Goal: Navigation & Orientation: Understand site structure

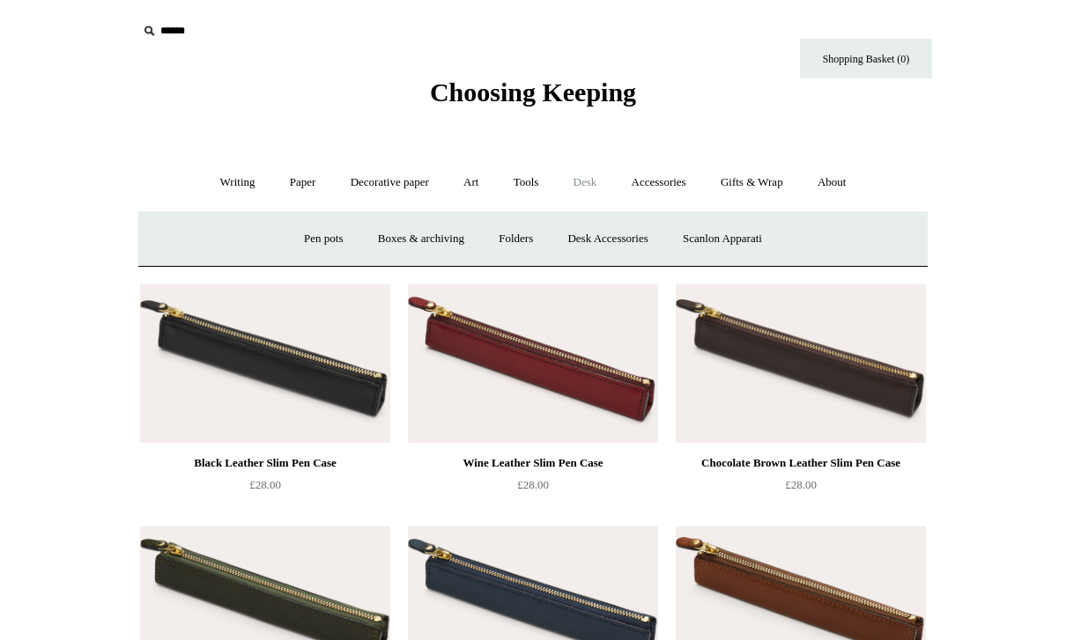
click at [329, 247] on link "Pen pots" at bounding box center [323, 239] width 70 height 47
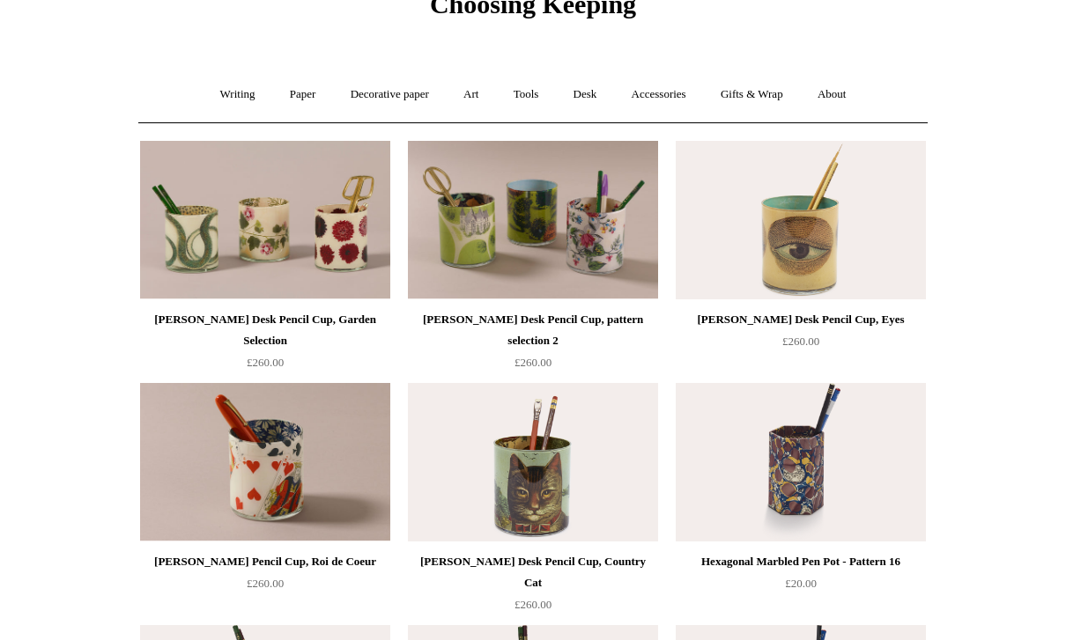
scroll to position [91, 0]
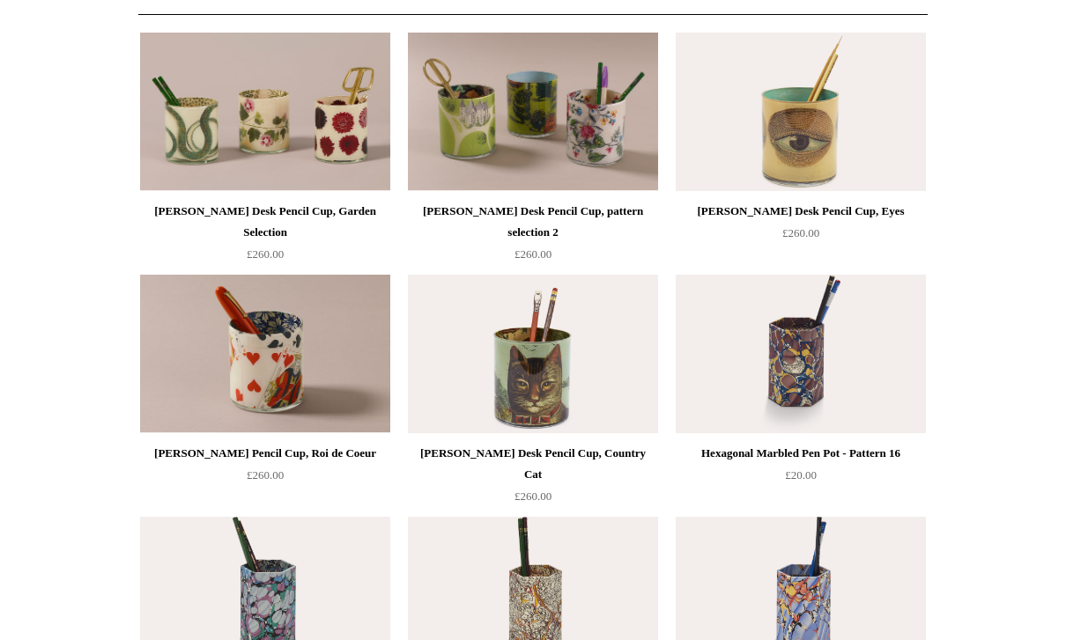
scroll to position [195, 0]
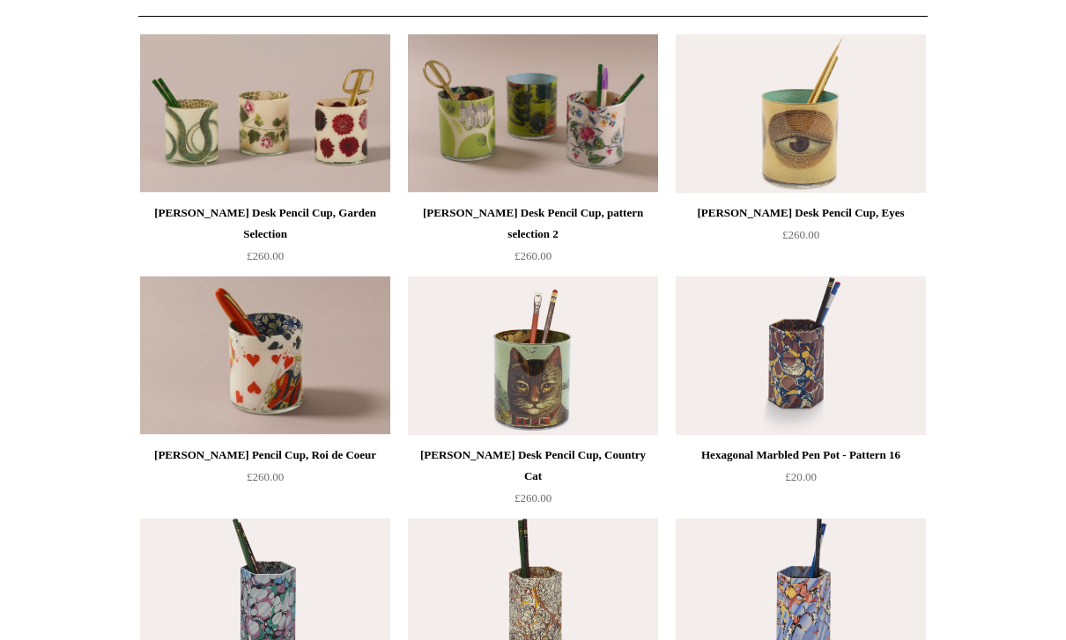
click at [335, 339] on img at bounding box center [265, 356] width 250 height 159
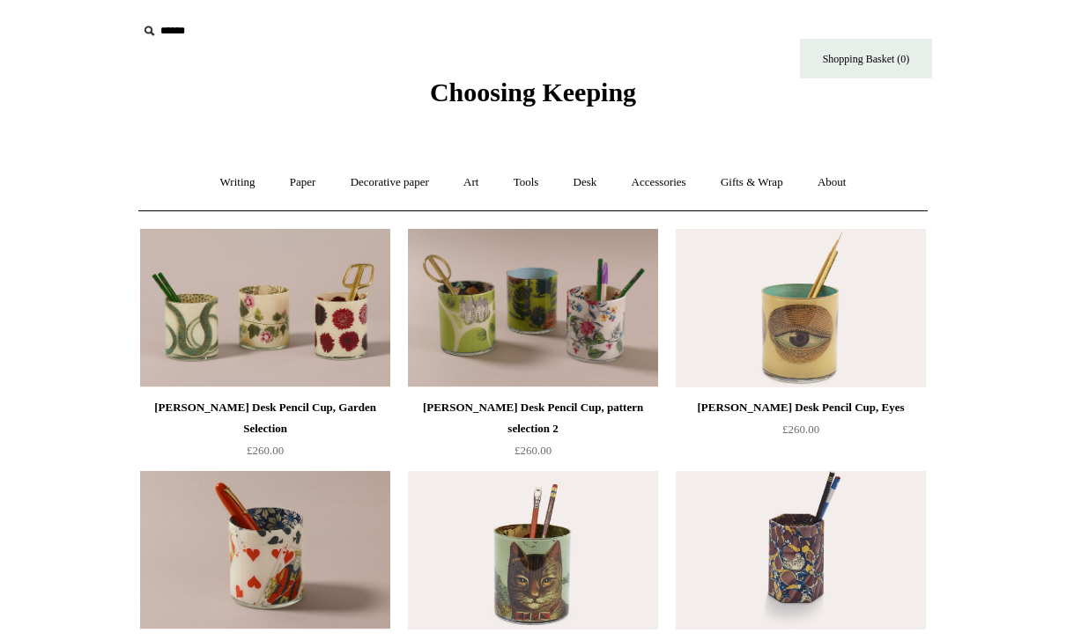
scroll to position [251, 0]
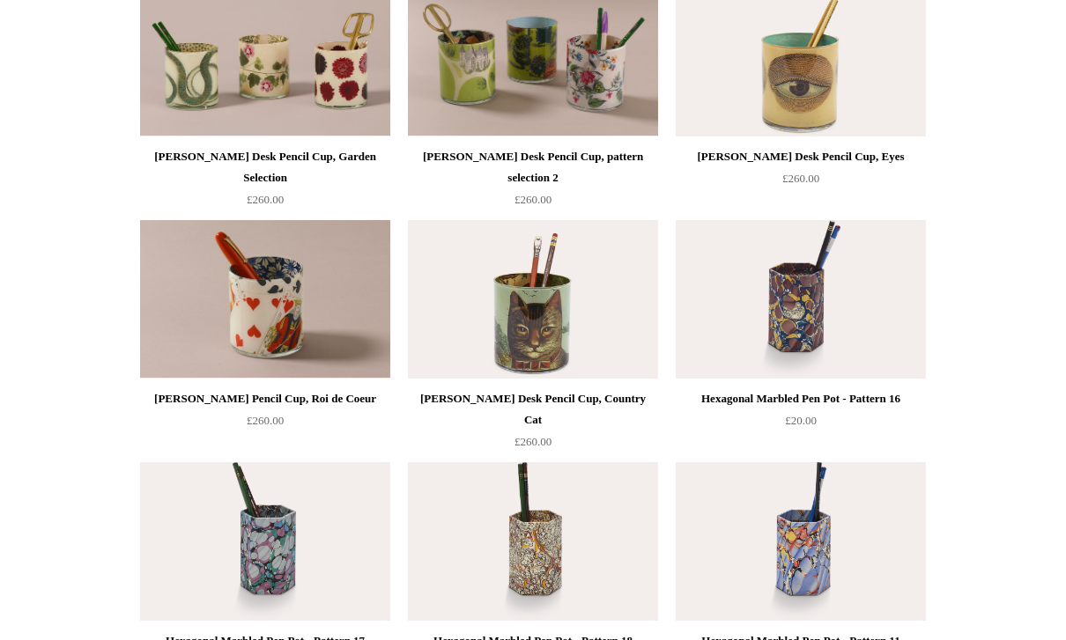
click at [613, 300] on img at bounding box center [533, 299] width 250 height 159
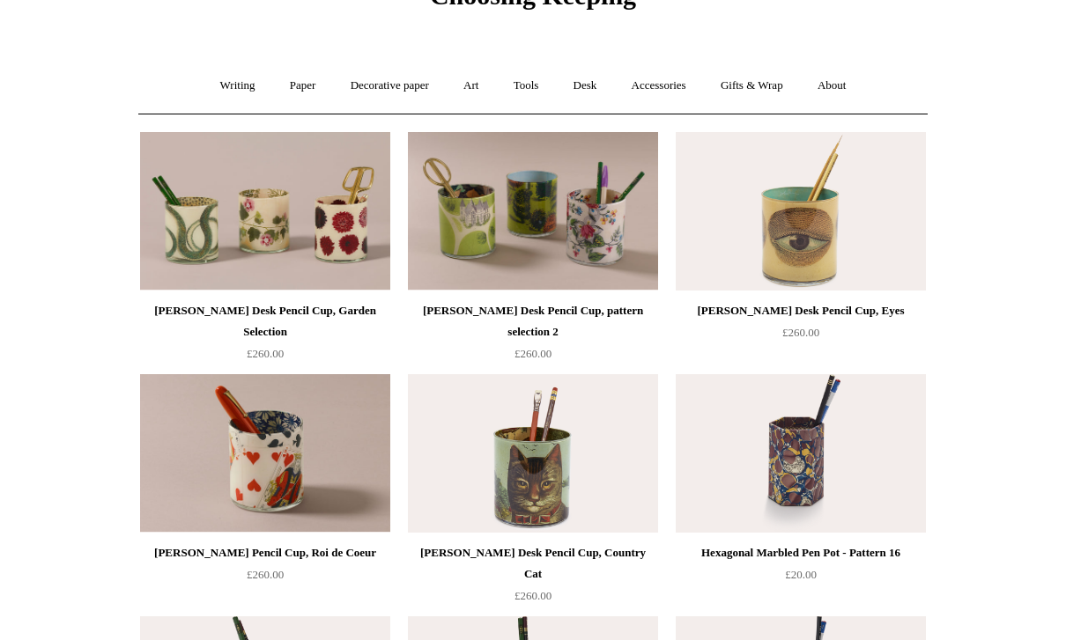
scroll to position [94, 0]
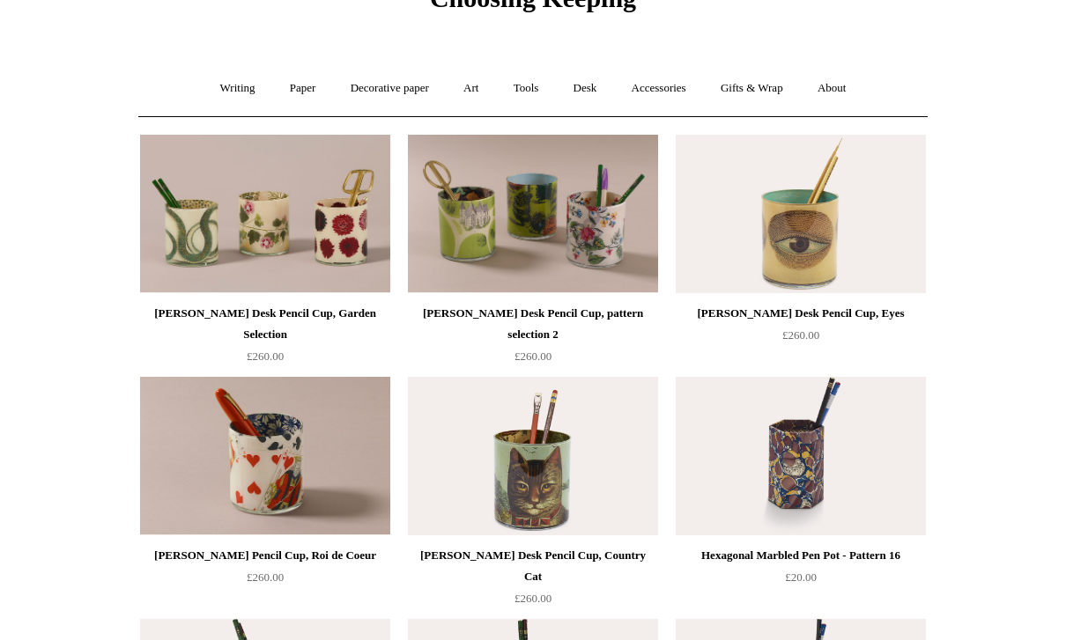
click at [337, 232] on img at bounding box center [265, 214] width 250 height 159
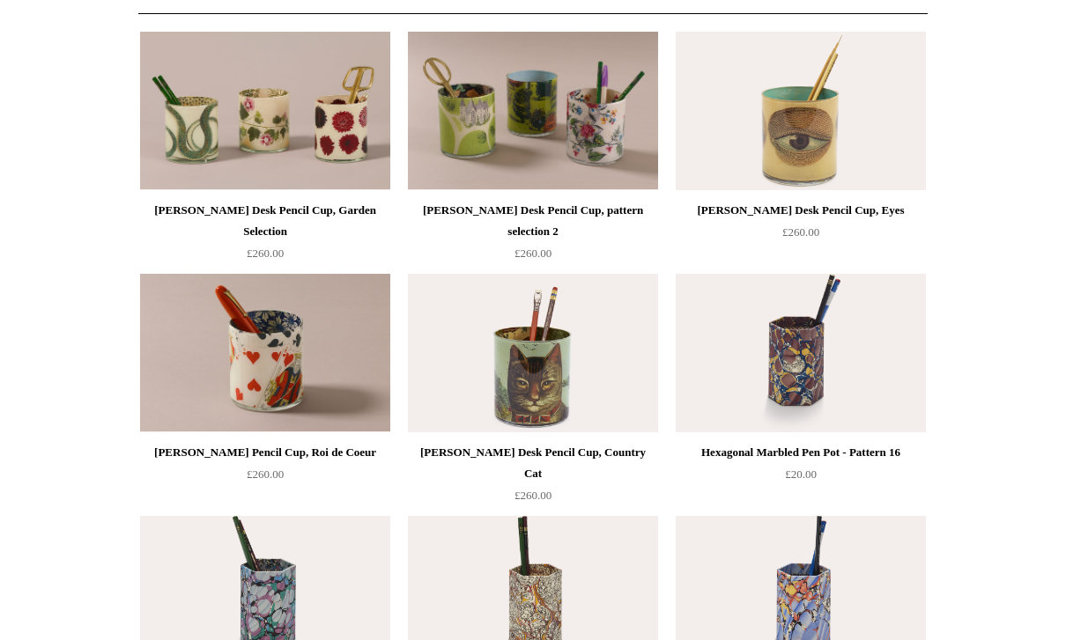
scroll to position [0, 0]
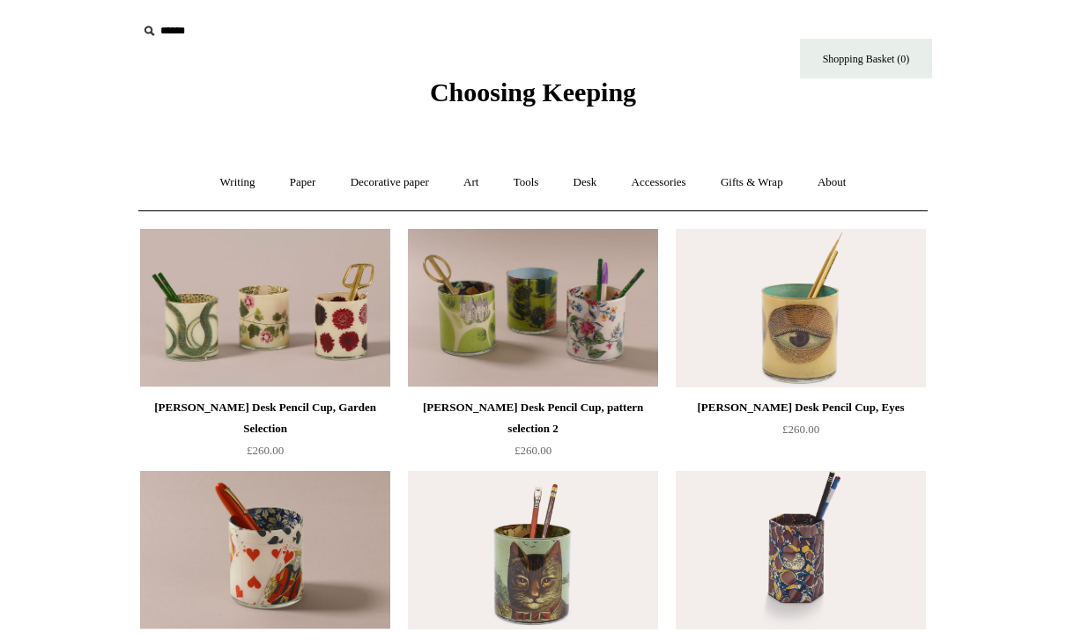
click at [666, 185] on link "Accessories +" at bounding box center [659, 182] width 86 height 47
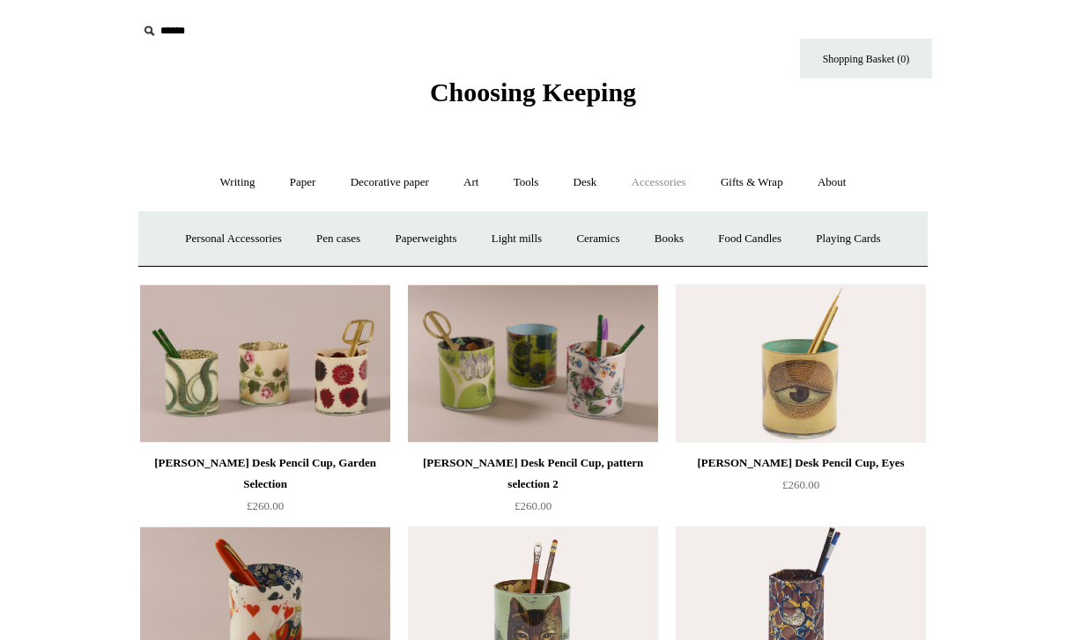
click at [537, 238] on link "Light mills" at bounding box center [517, 239] width 82 height 47
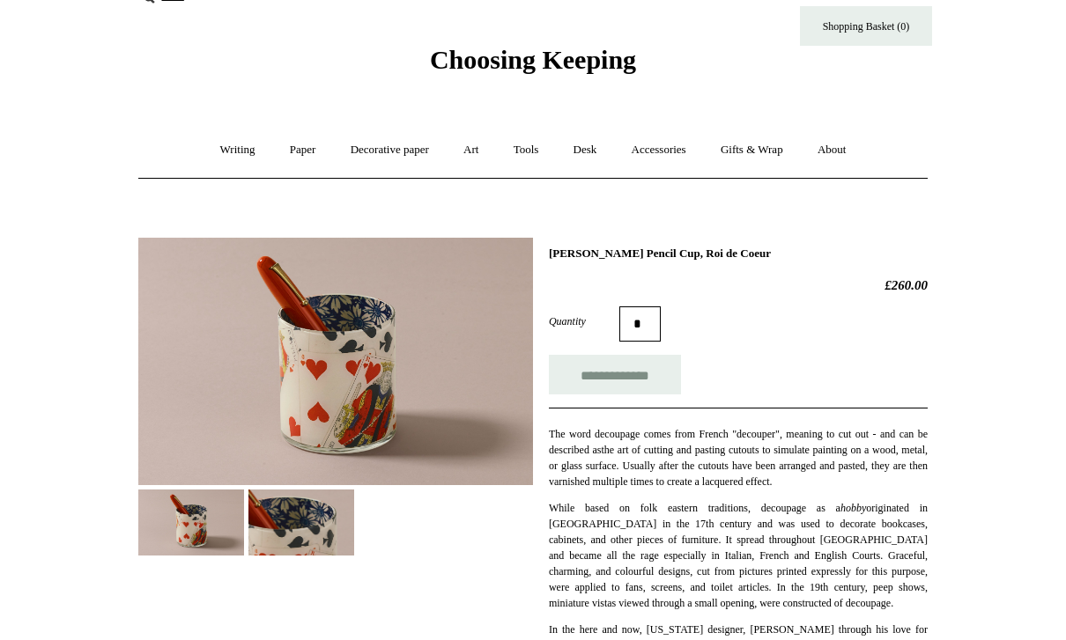
scroll to position [26, 0]
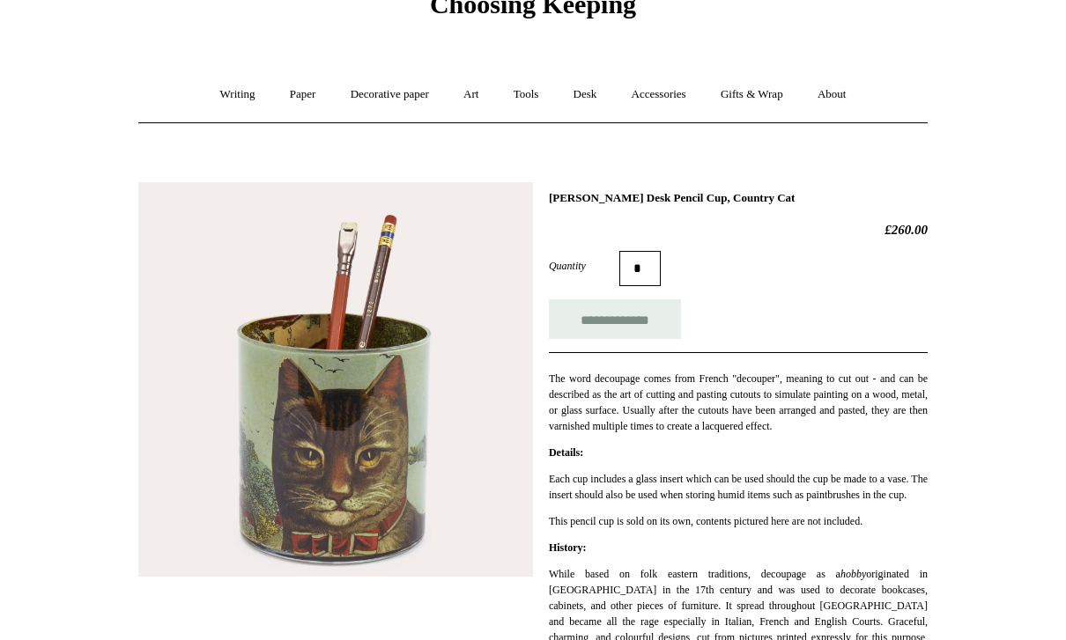
scroll to position [79, 0]
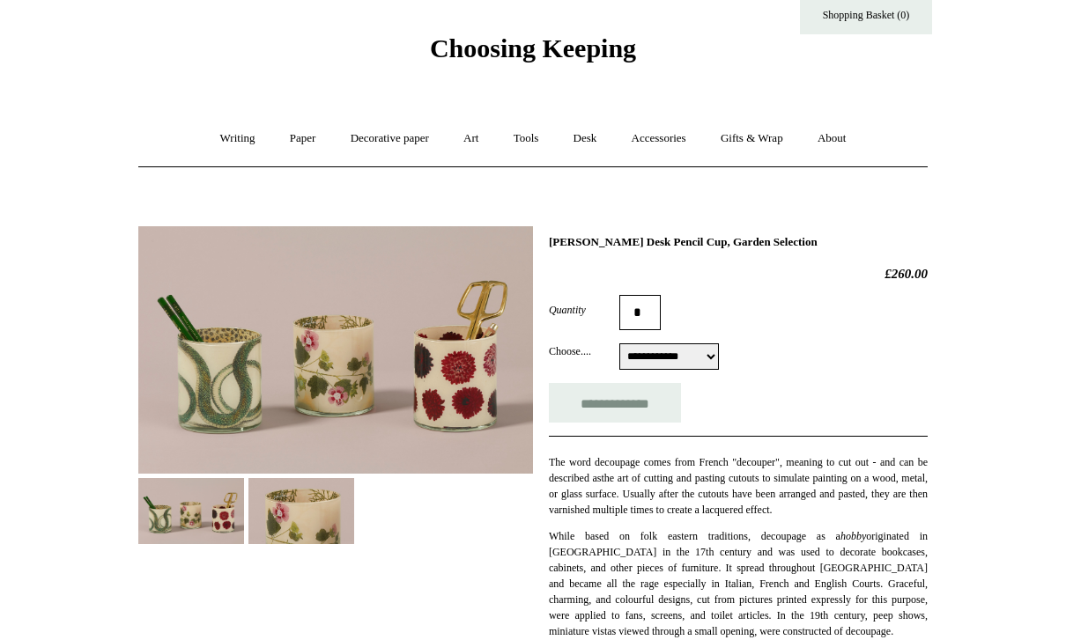
scroll to position [44, 0]
click at [313, 533] on img at bounding box center [301, 511] width 106 height 66
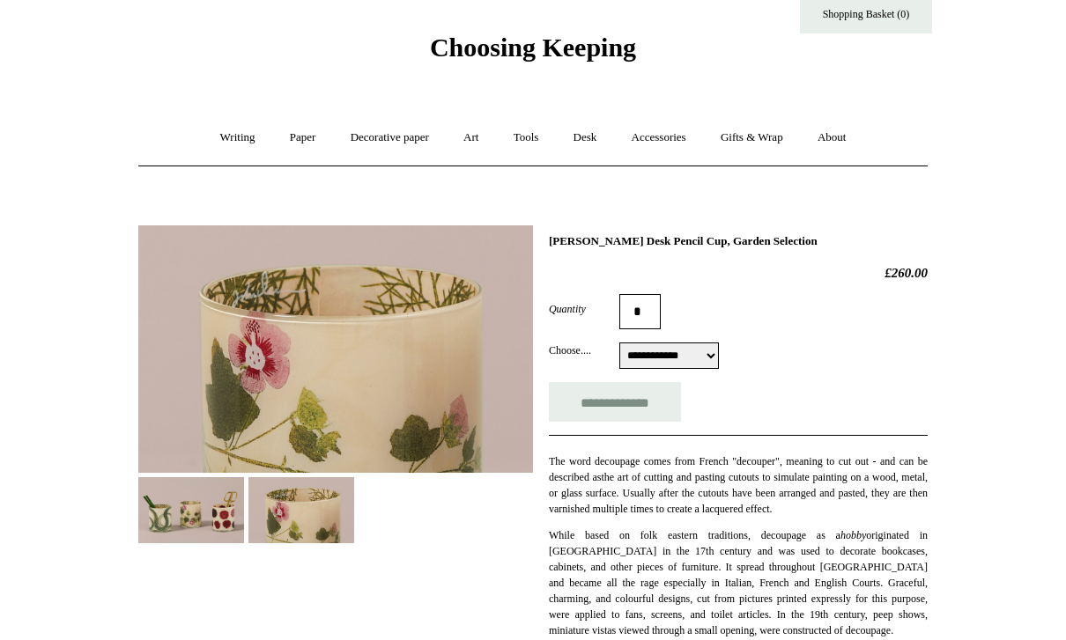
click at [206, 521] on img at bounding box center [191, 510] width 106 height 66
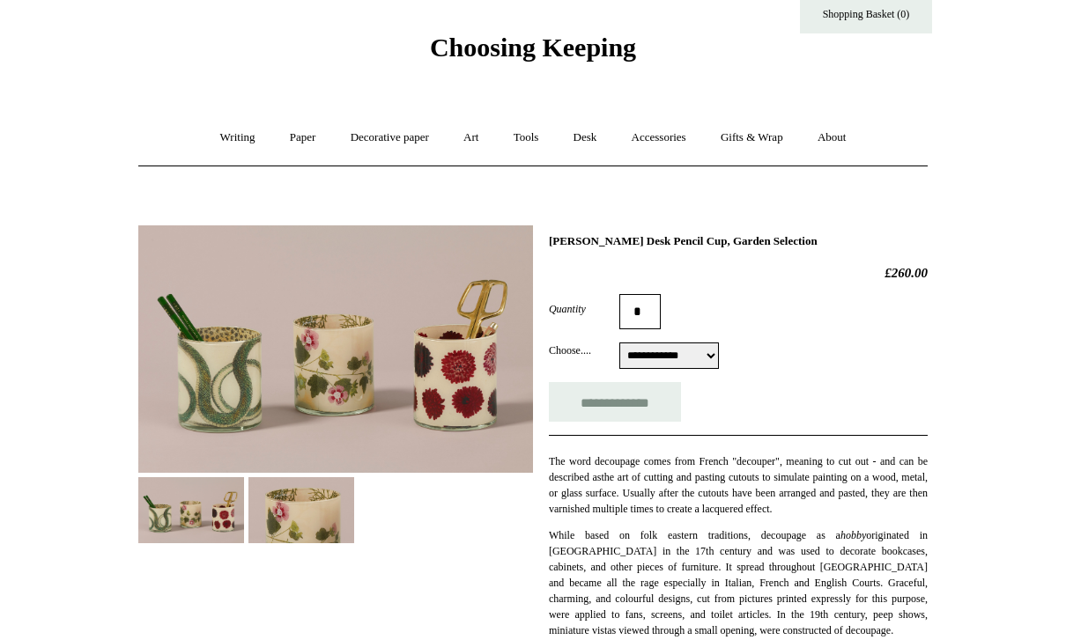
scroll to position [0, 0]
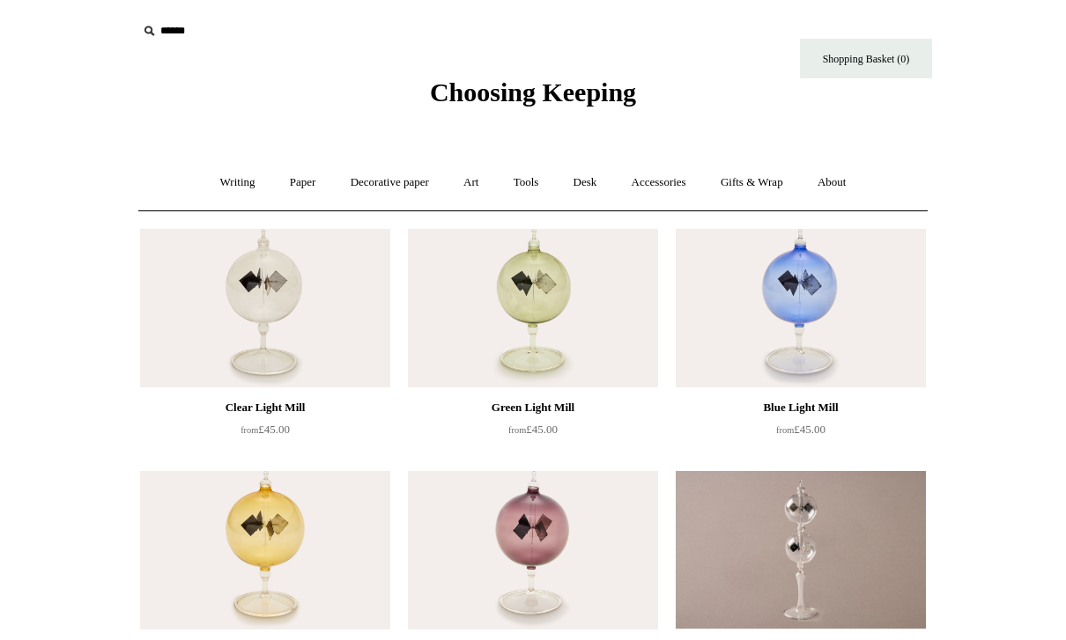
click at [580, 535] on img at bounding box center [533, 550] width 250 height 159
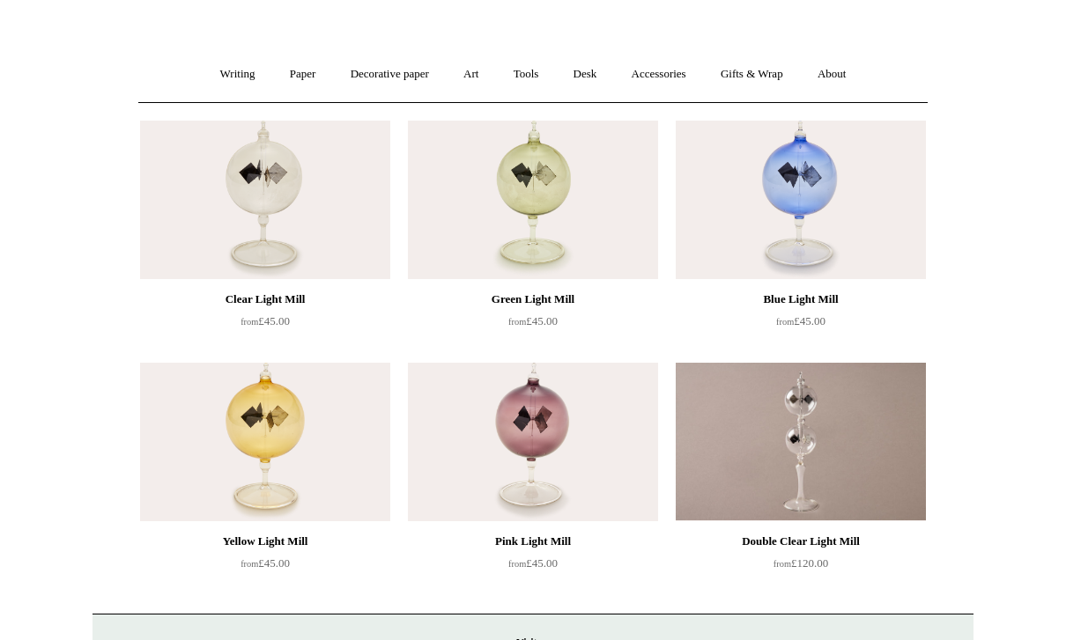
scroll to position [102, 0]
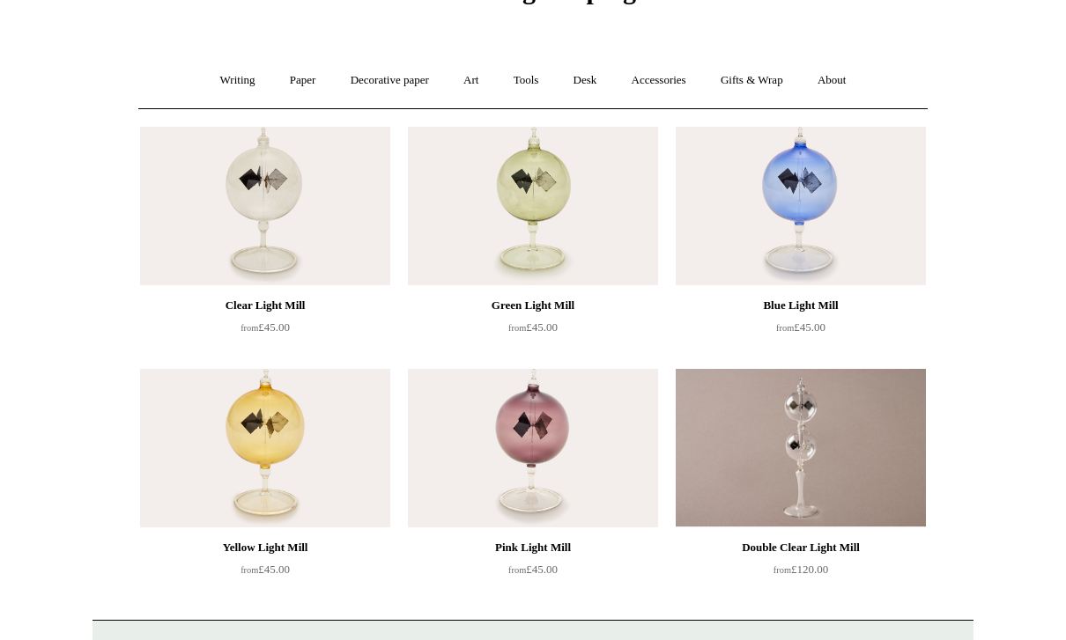
click at [595, 85] on link "Desk +" at bounding box center [585, 80] width 55 height 47
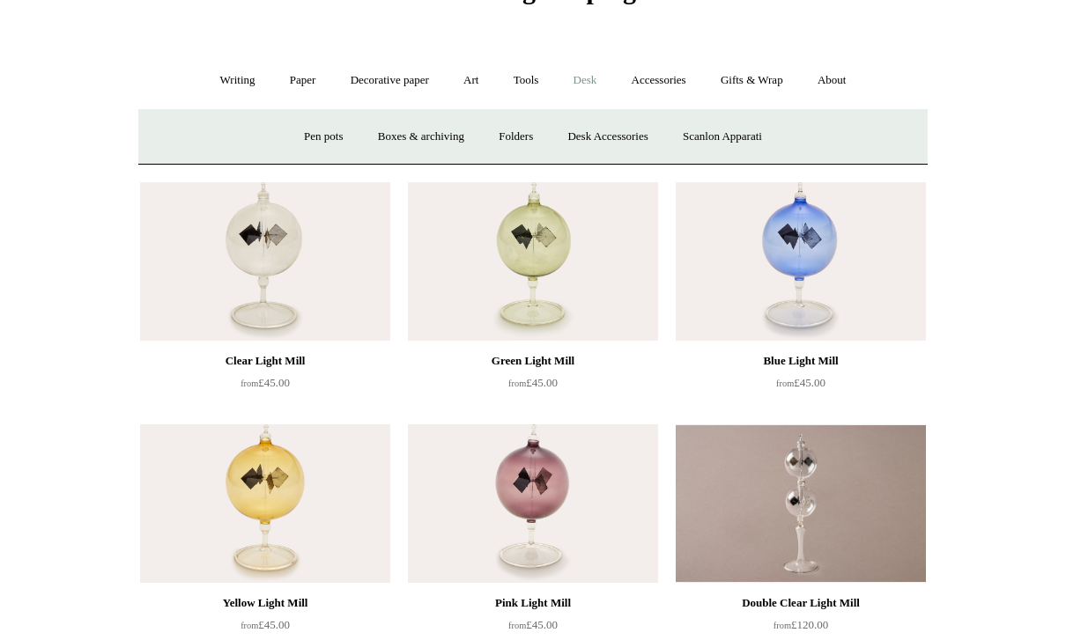
click at [525, 70] on link "Tools +" at bounding box center [526, 80] width 57 height 47
click at [682, 83] on link "Accessories +" at bounding box center [659, 80] width 86 height 47
click at [616, 137] on link "Ceramics +" at bounding box center [597, 137] width 75 height 47
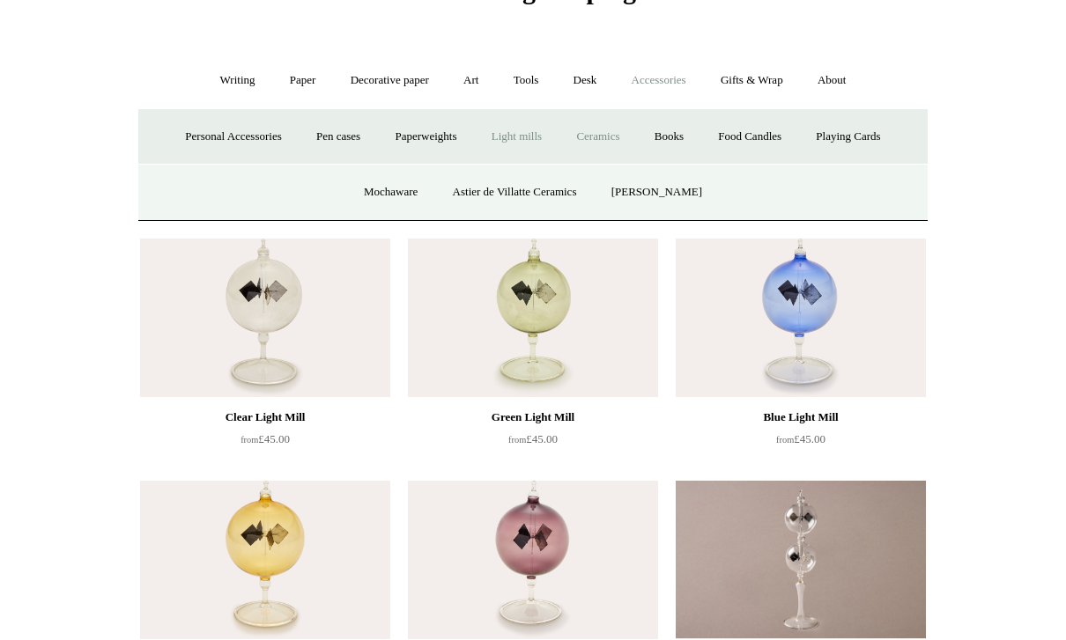
click at [604, 133] on link "Ceramics -" at bounding box center [597, 137] width 75 height 47
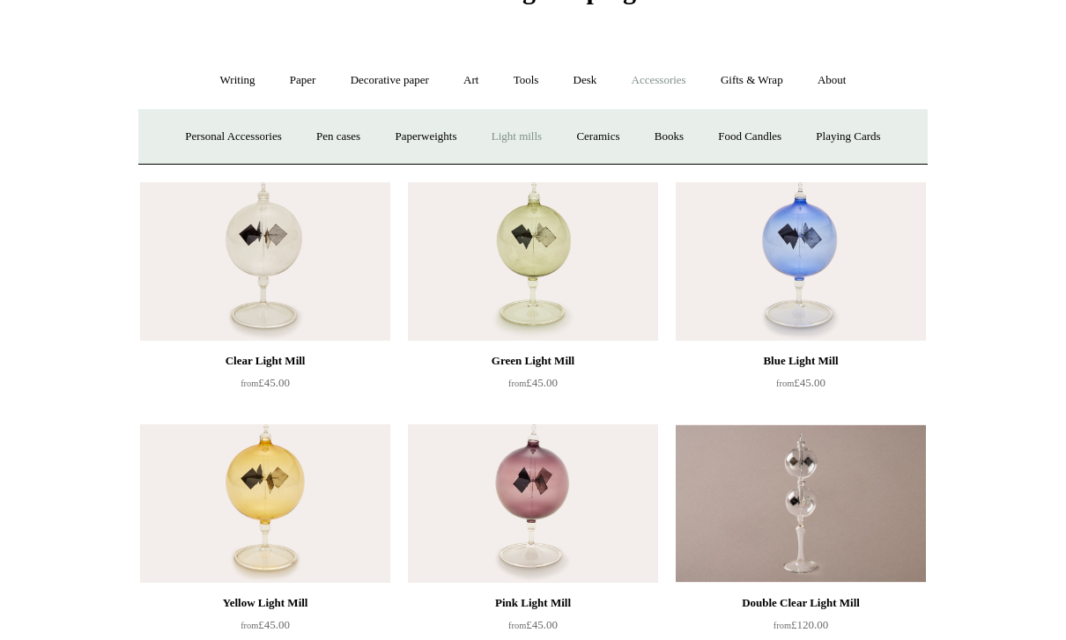
click at [607, 137] on link "Ceramics +" at bounding box center [597, 137] width 75 height 47
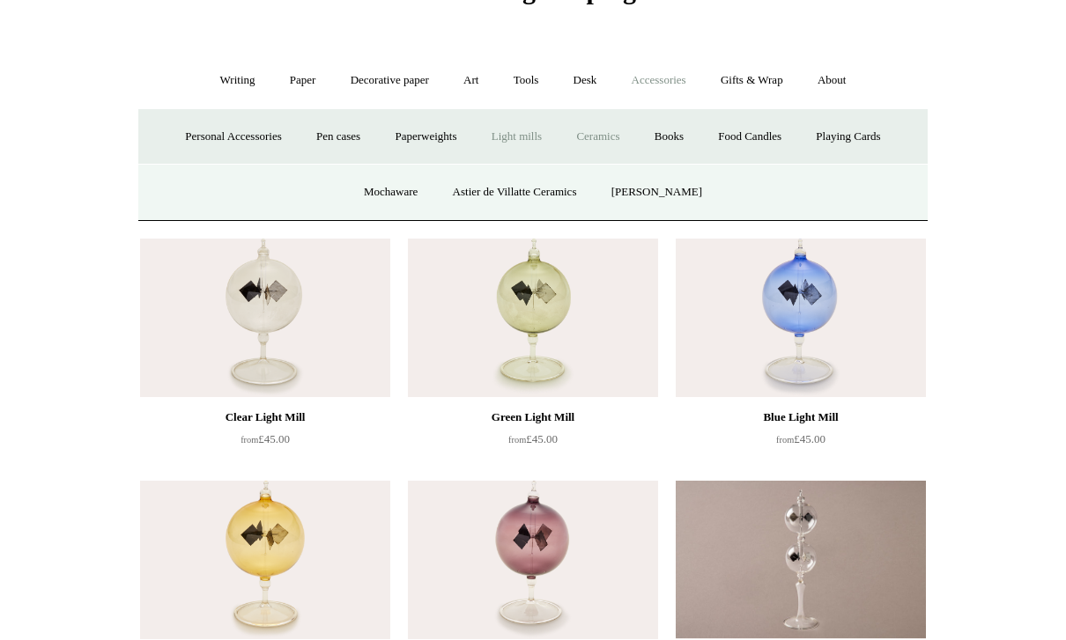
click at [394, 195] on link "Mochaware" at bounding box center [390, 192] width 85 height 47
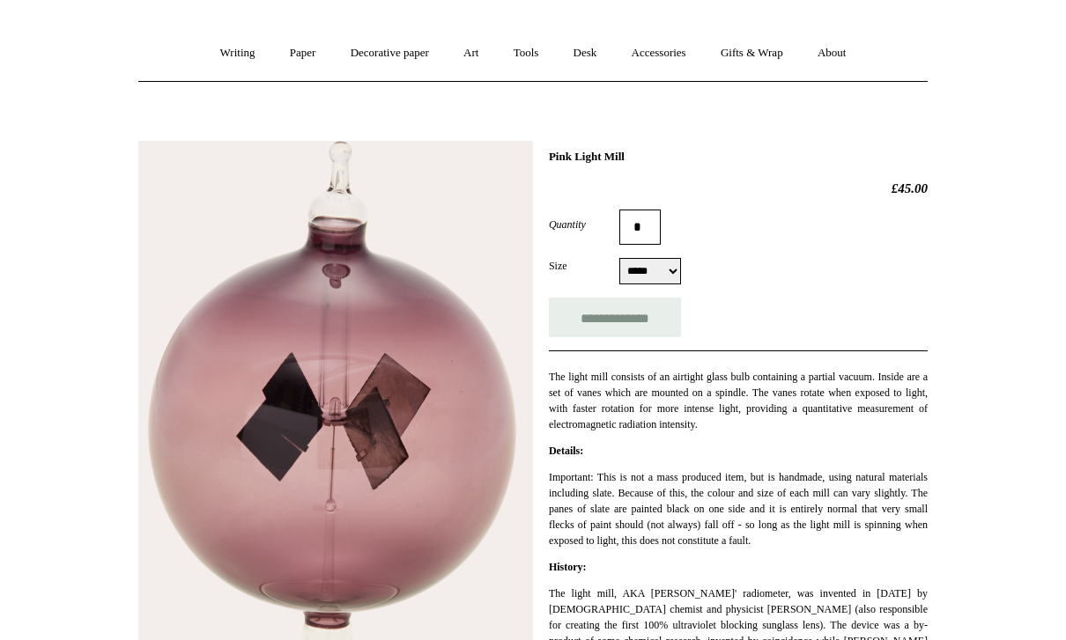
scroll to position [105, 0]
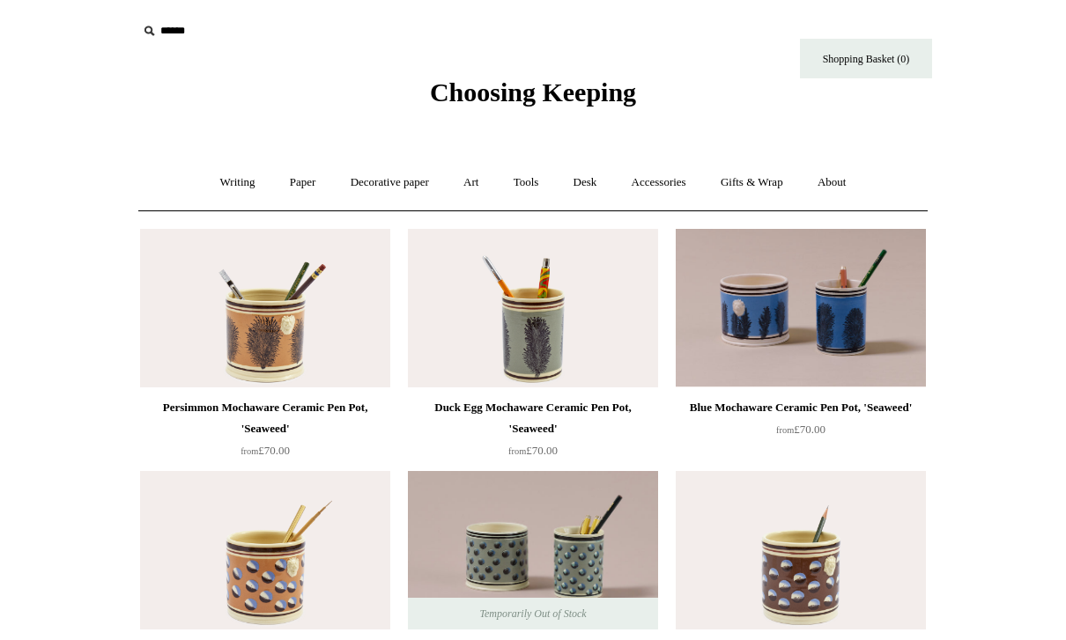
click at [659, 172] on link "Accessories +" at bounding box center [659, 182] width 86 height 47
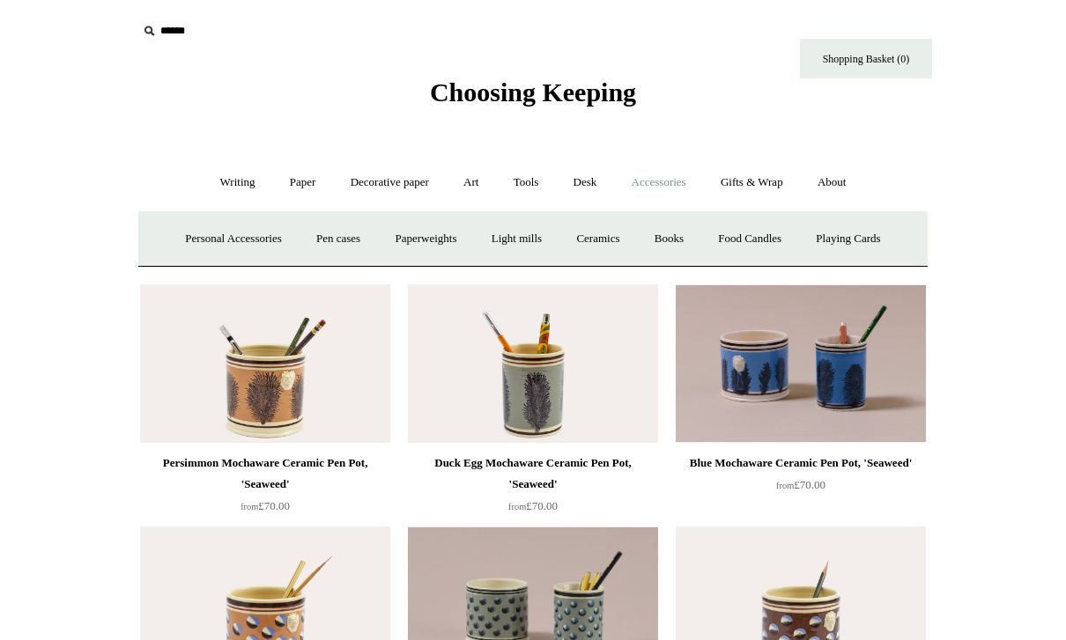
click at [616, 226] on link "Ceramics +" at bounding box center [597, 239] width 75 height 47
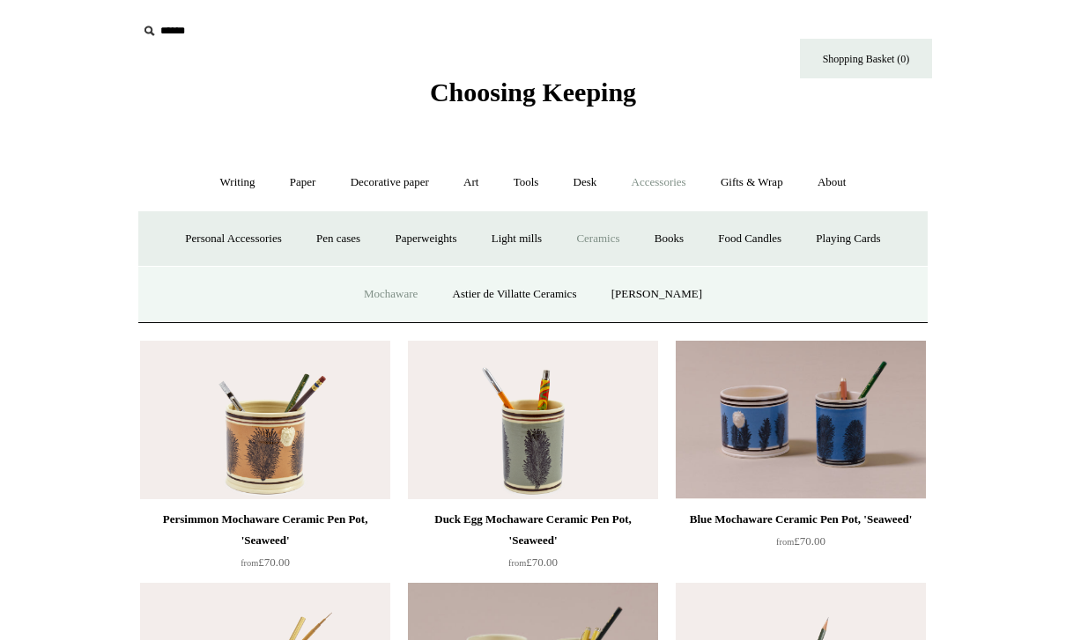
click at [539, 296] on link "Astier de Villatte Ceramics" at bounding box center [515, 294] width 156 height 47
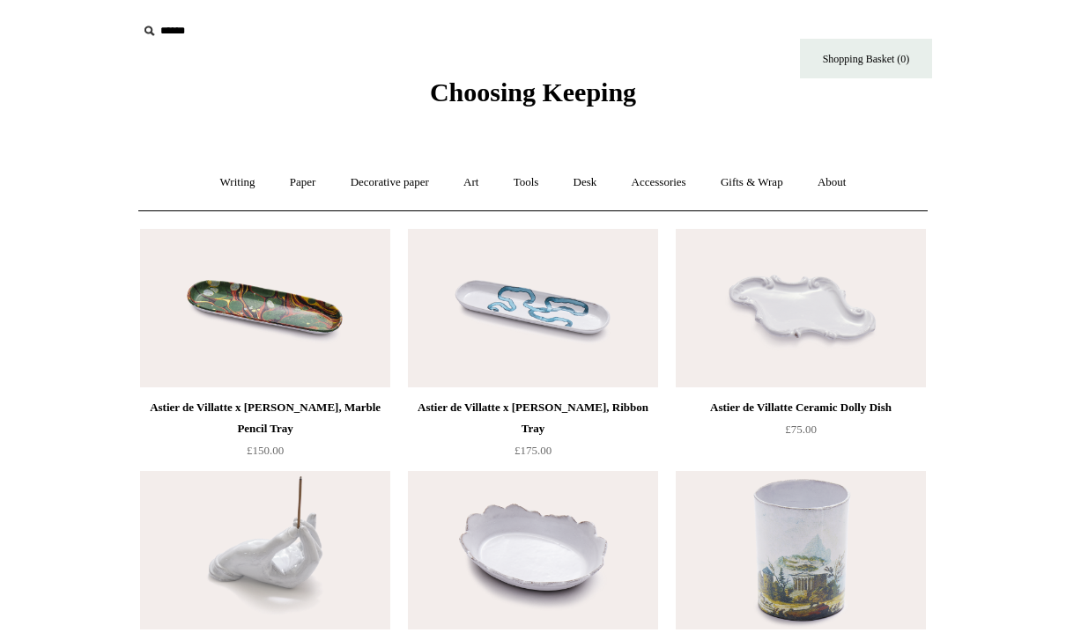
click at [676, 173] on link "Accessories +" at bounding box center [659, 182] width 86 height 47
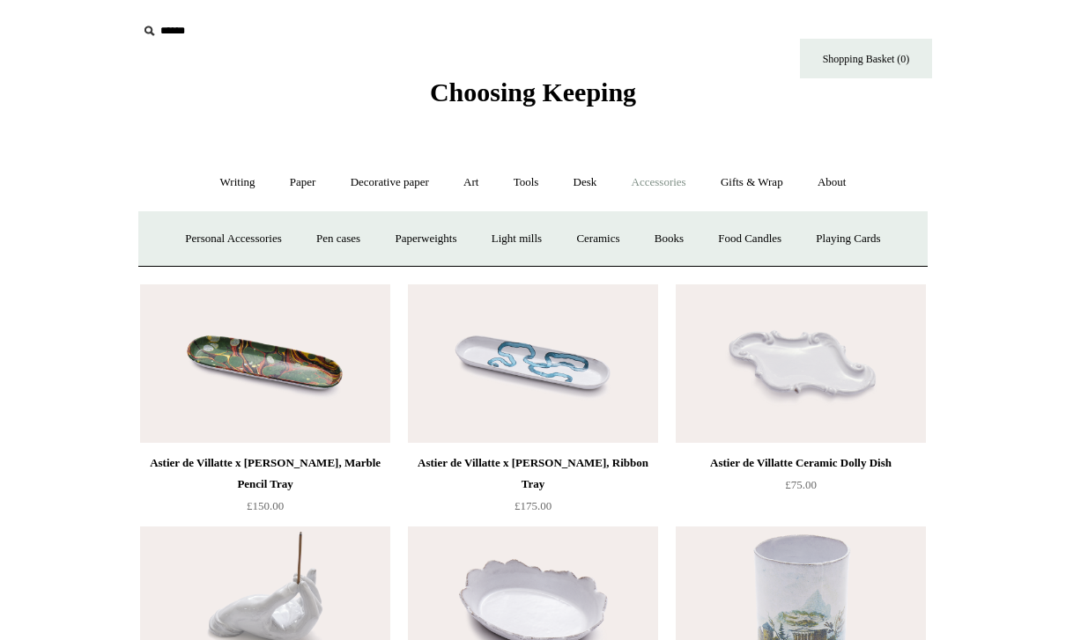
click at [616, 242] on link "Ceramics +" at bounding box center [597, 239] width 75 height 47
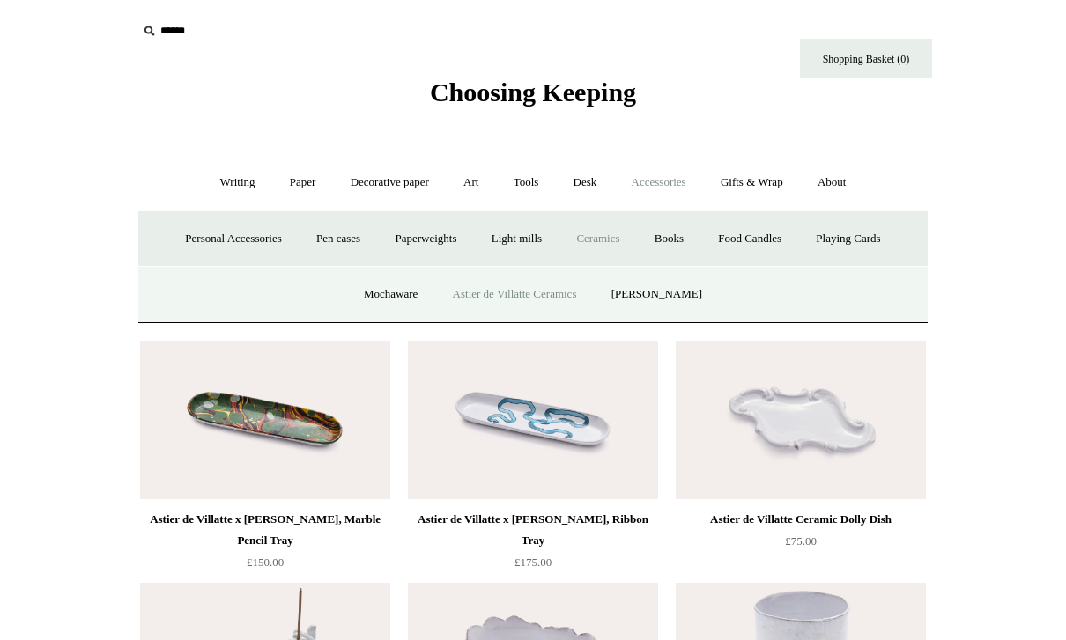
click at [678, 292] on link "[PERSON_NAME]" at bounding box center [656, 294] width 122 height 47
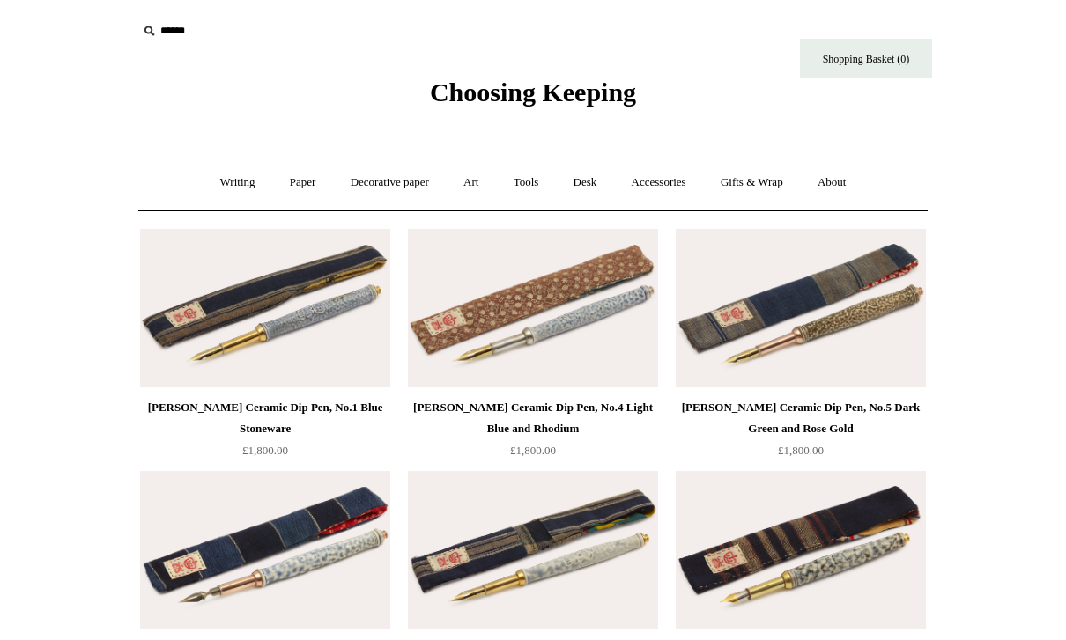
click at [666, 180] on link "Accessories +" at bounding box center [659, 182] width 86 height 47
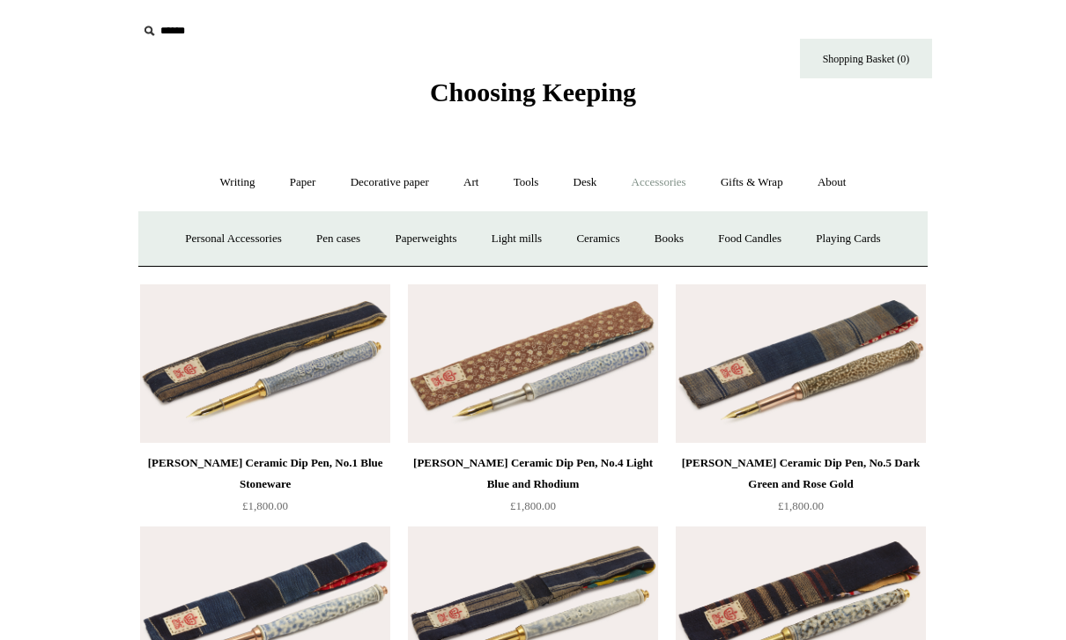
click at [242, 248] on link "Personal Accessories +" at bounding box center [233, 239] width 128 height 47
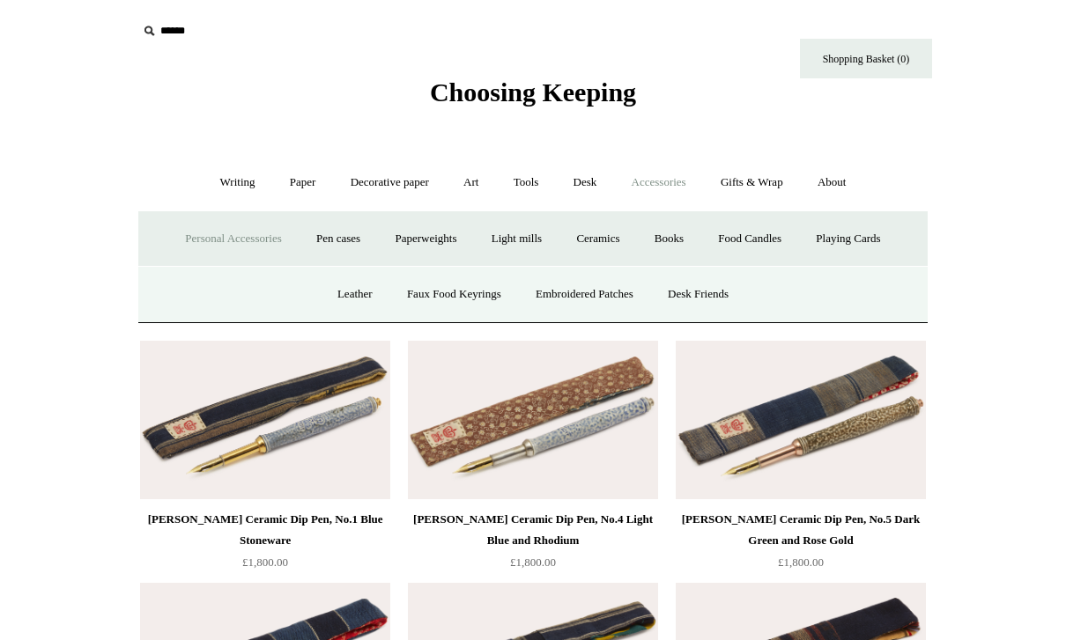
click at [728, 304] on link "Desk Friends" at bounding box center [698, 294] width 92 height 47
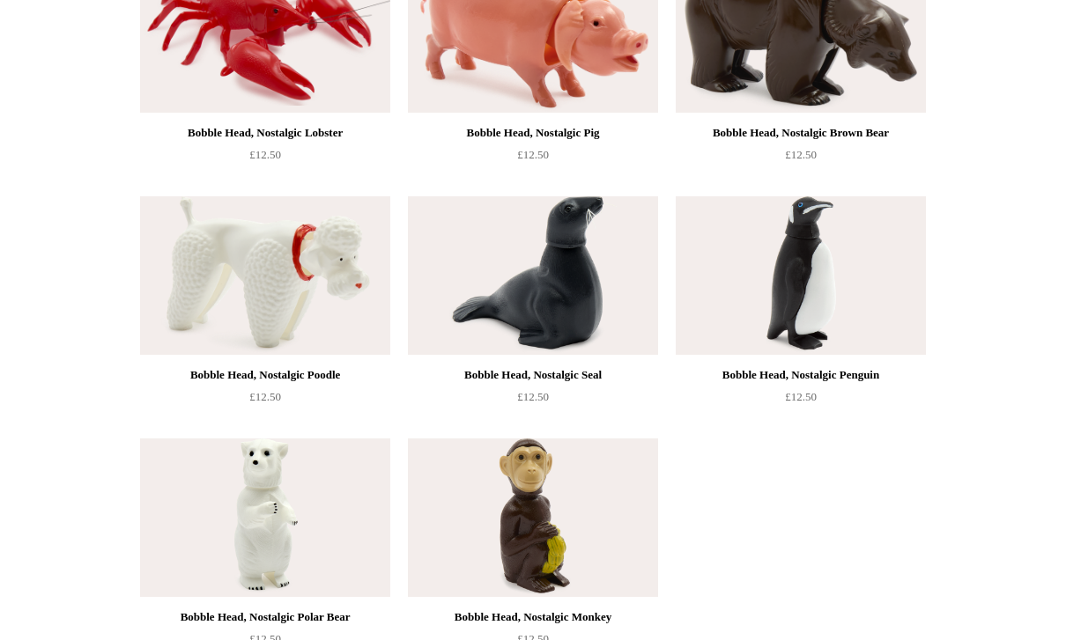
scroll to position [691, 0]
